Goal: Task Accomplishment & Management: Manage account settings

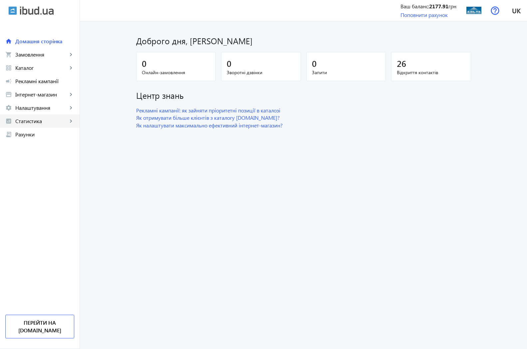
click at [39, 119] on span "Статистика" at bounding box center [41, 121] width 52 height 7
click at [39, 137] on span "Огляд" at bounding box center [49, 134] width 52 height 7
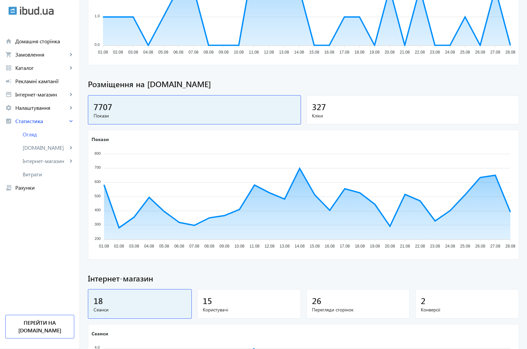
scroll to position [170, 0]
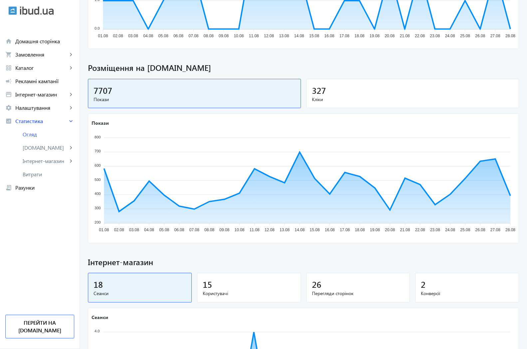
click at [323, 94] on div "327" at bounding box center [413, 91] width 202 height 12
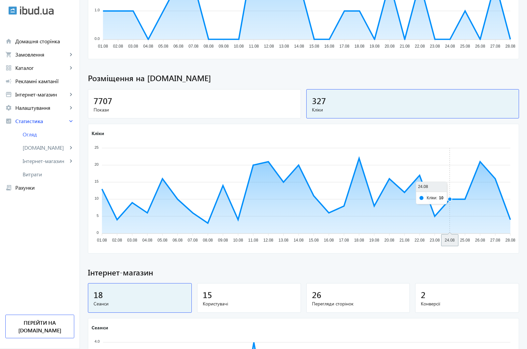
scroll to position [65, 0]
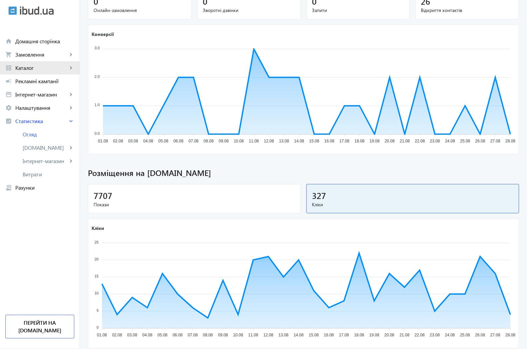
click at [33, 65] on span "Каталог" at bounding box center [41, 68] width 52 height 7
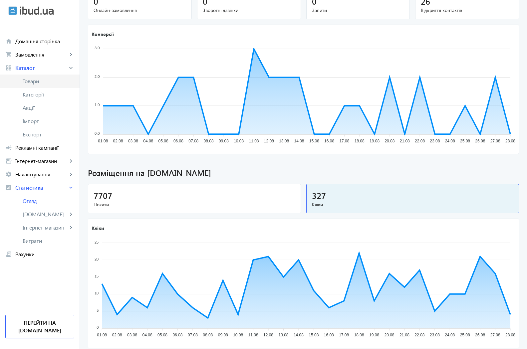
click at [33, 80] on span "Товари" at bounding box center [49, 81] width 52 height 7
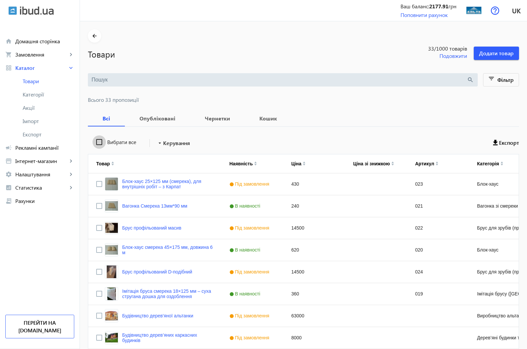
click at [93, 140] on input "Вибрати все" at bounding box center [99, 141] width 13 height 13
checkbox input "true"
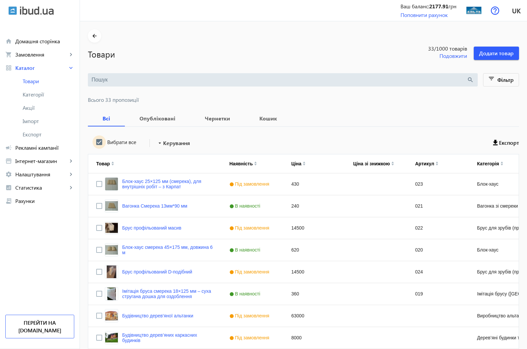
checkbox input "true"
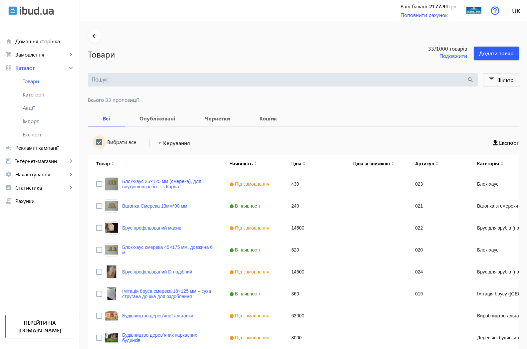
checkbox input "true"
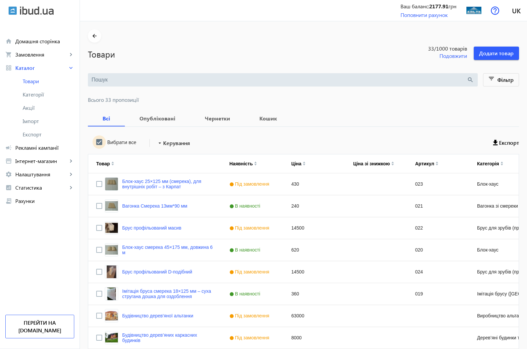
checkbox input "true"
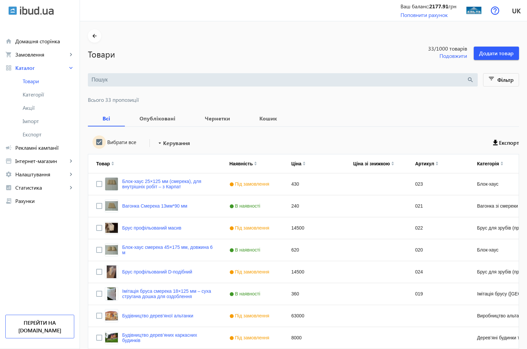
checkbox input "true"
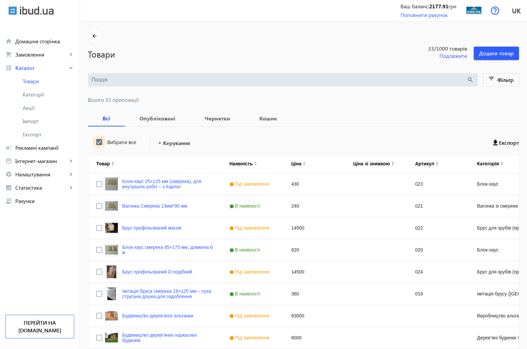
checkbox input "true"
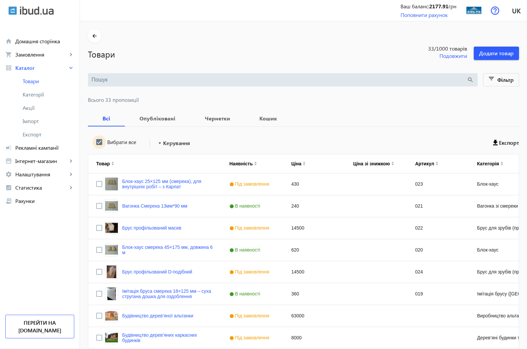
checkbox input "true"
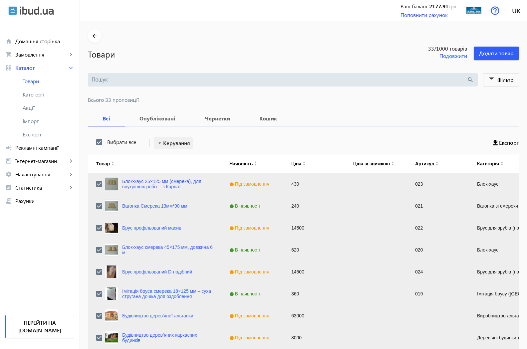
click at [188, 147] on span at bounding box center [173, 143] width 39 height 16
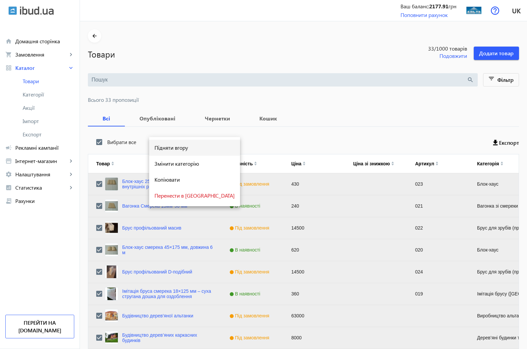
click at [184, 150] on span "Підняти вгору" at bounding box center [194, 147] width 80 height 5
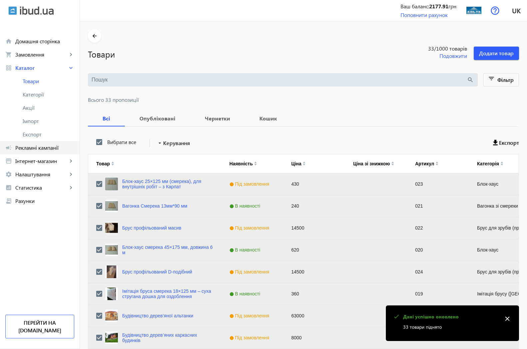
click at [42, 147] on span "Рекламні кампанії" at bounding box center [44, 147] width 59 height 7
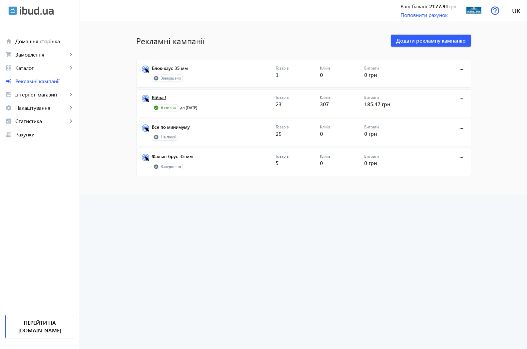
click at [153, 97] on link "Війна !" at bounding box center [214, 99] width 124 height 9
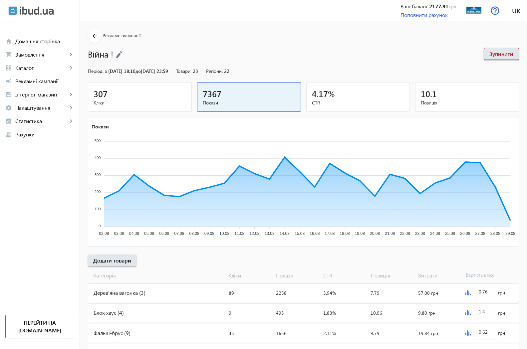
click at [94, 97] on span "307" at bounding box center [101, 93] width 14 height 11
